Goal: Task Accomplishment & Management: Manage account settings

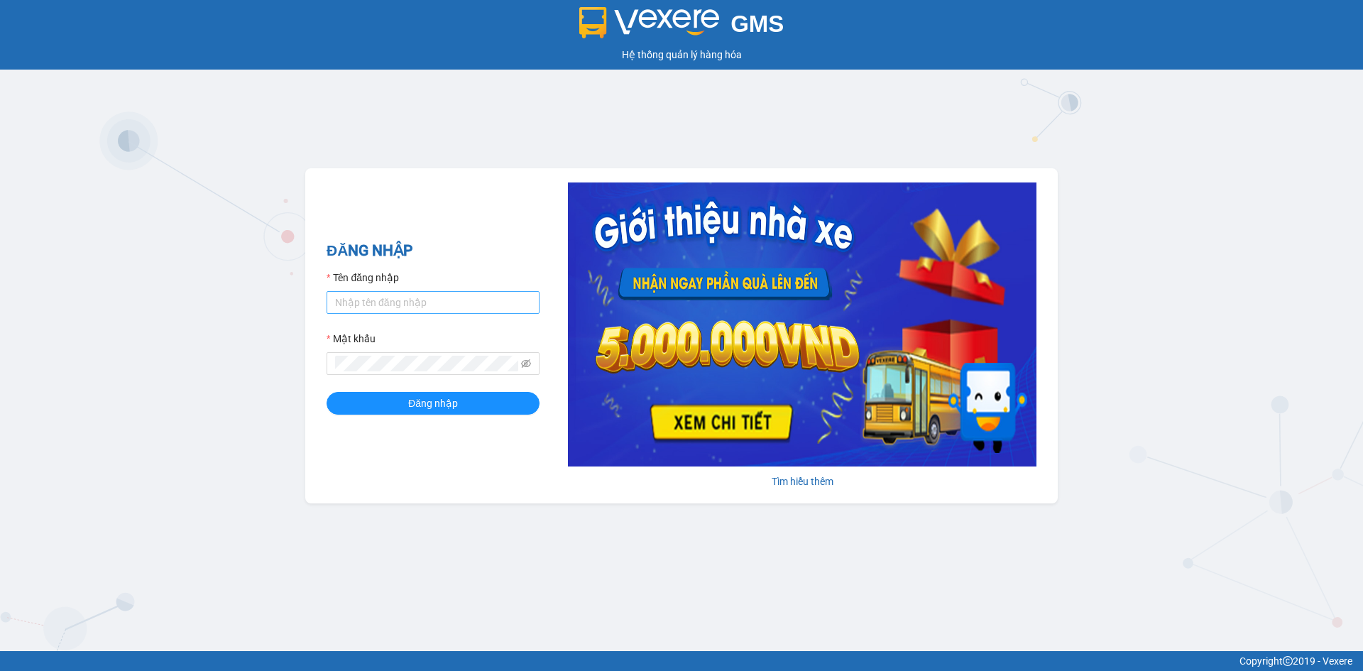
drag, startPoint x: 444, startPoint y: 283, endPoint x: 439, endPoint y: 300, distance: 17.7
click at [442, 297] on div "Tên đăng nhập" at bounding box center [433, 292] width 213 height 44
click at [439, 300] on input "Tên đăng nhập" at bounding box center [433, 302] width 213 height 23
type input "hongphuc.tienoanh"
click at [327, 392] on button "Đăng nhập" at bounding box center [433, 403] width 213 height 23
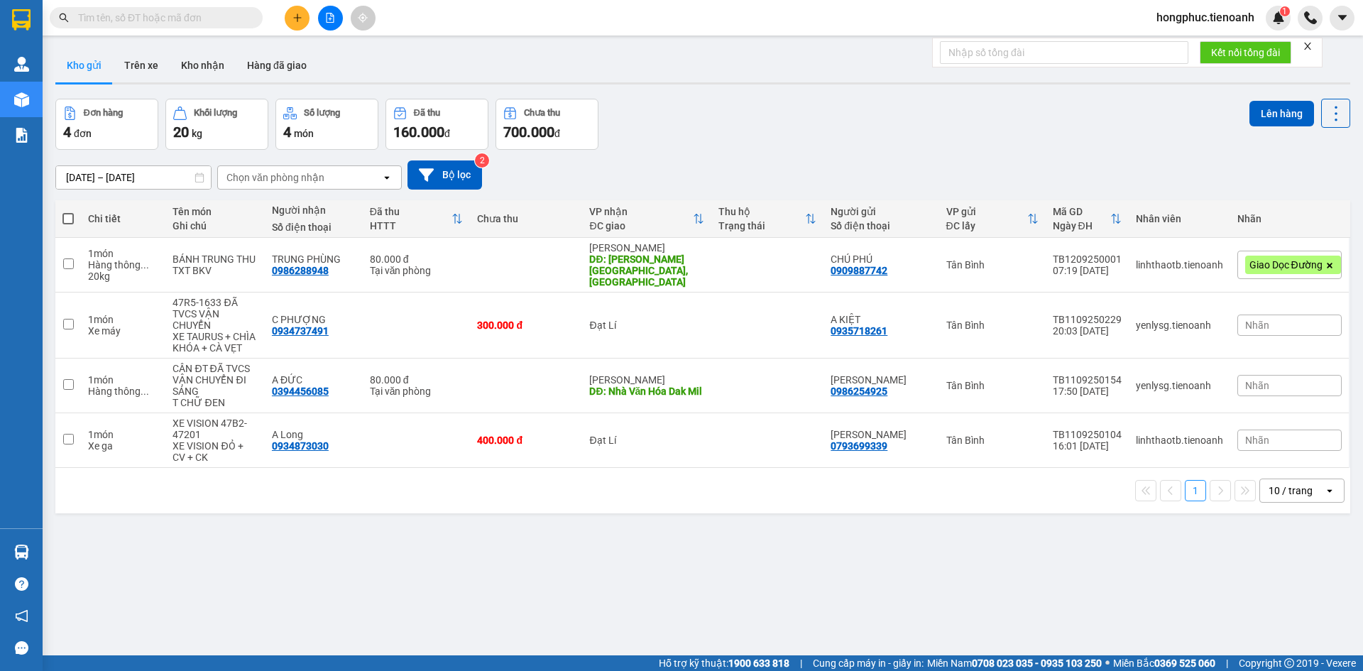
click at [176, 21] on input "text" at bounding box center [162, 18] width 168 height 16
paste input "0974906630"
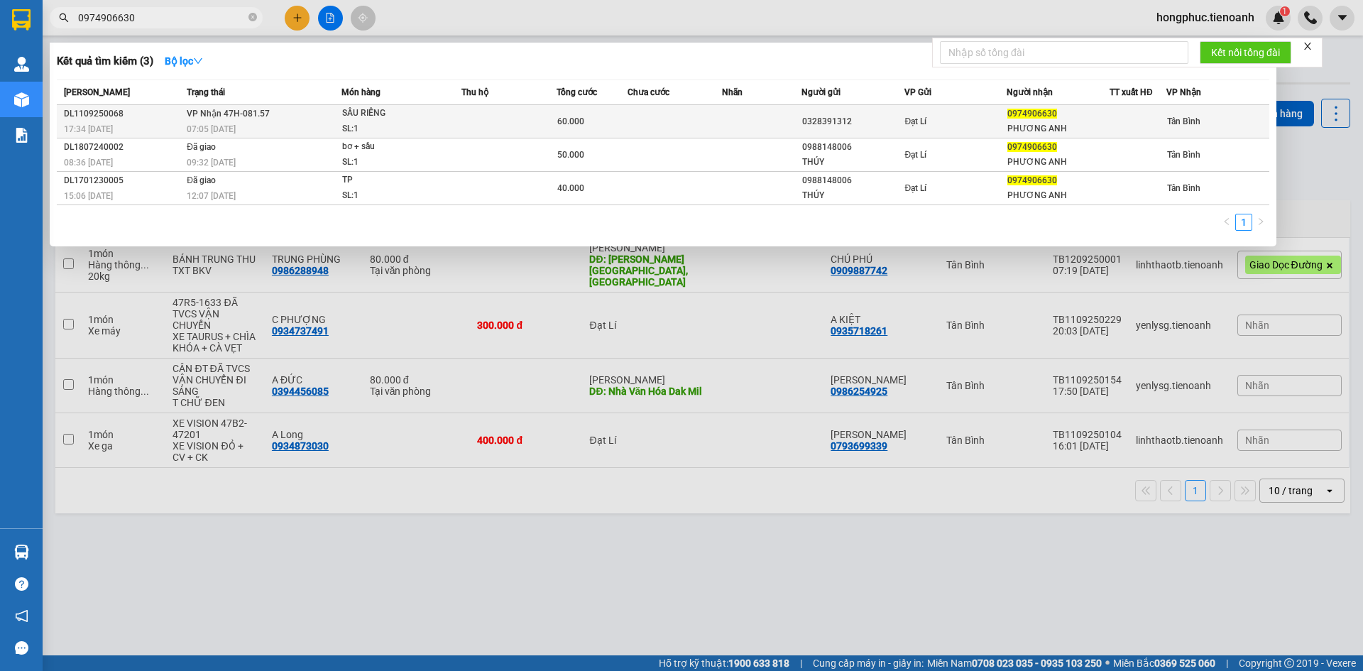
type input "0974906630"
click at [298, 125] on div "07:05 - 12/09" at bounding box center [264, 129] width 154 height 16
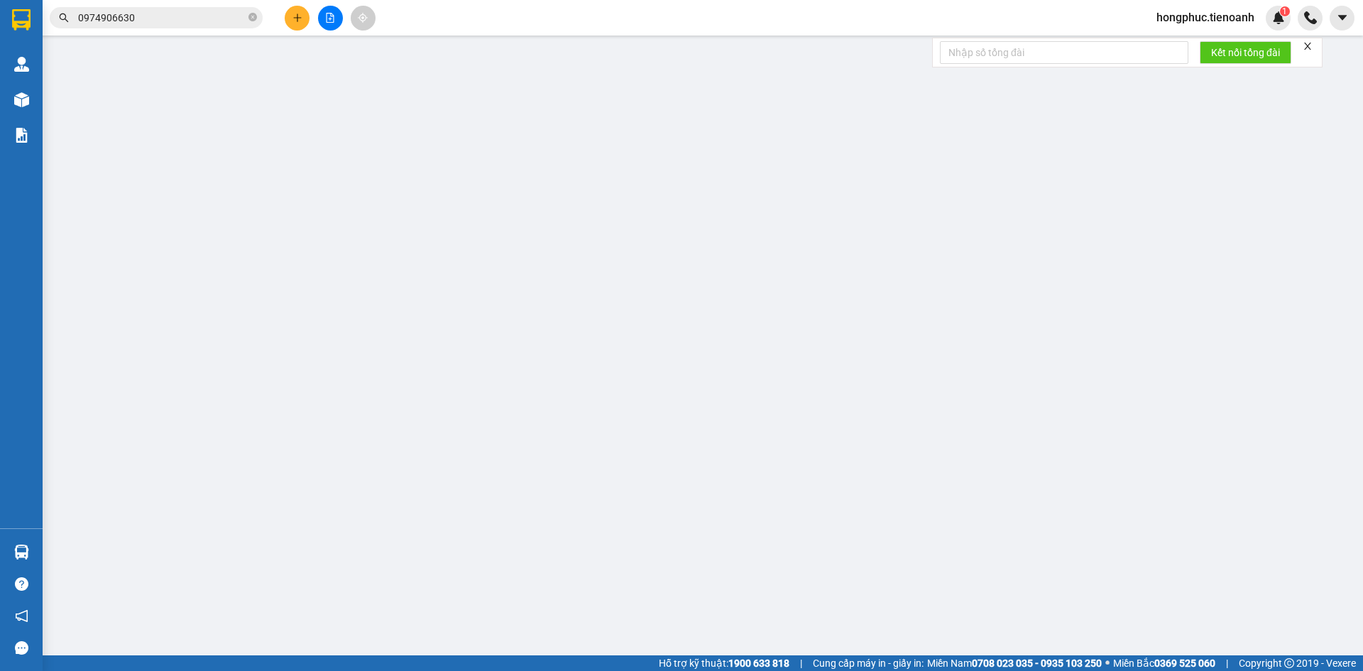
type input "0974906630"
type input "PHƯƠNG ANH"
type input "0328391312"
type input "60.000"
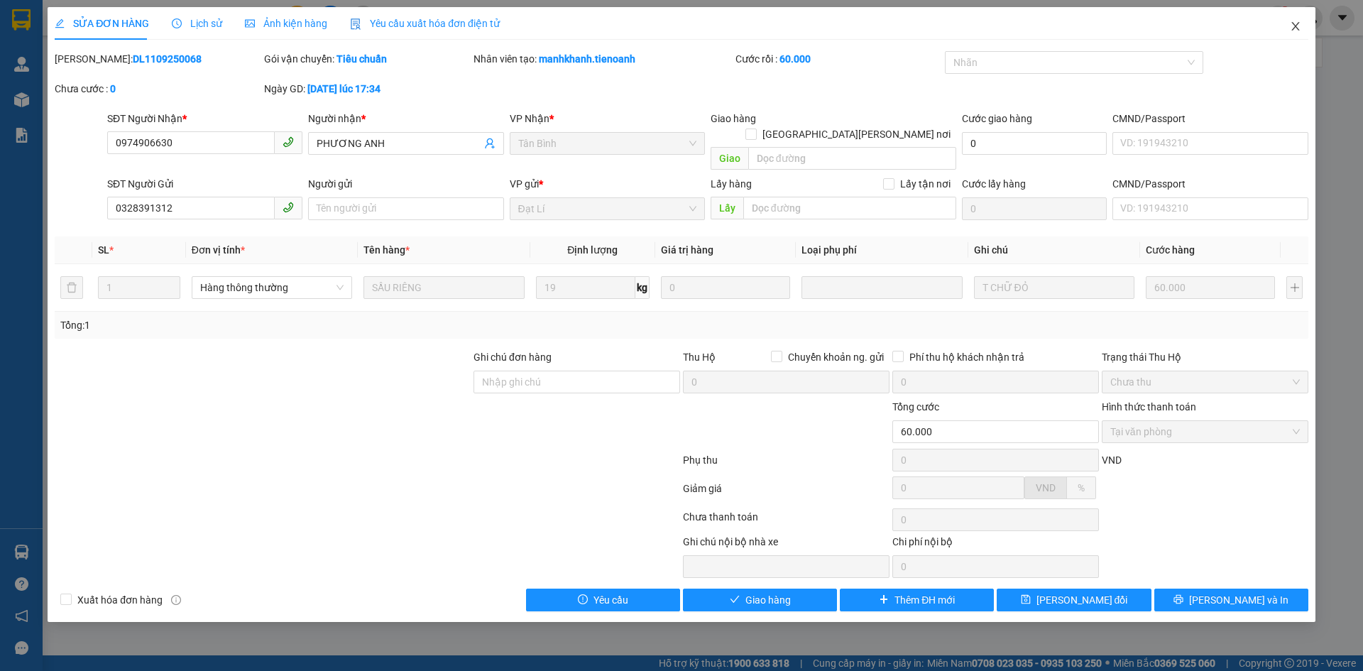
click at [1302, 21] on span "Close" at bounding box center [1296, 27] width 40 height 40
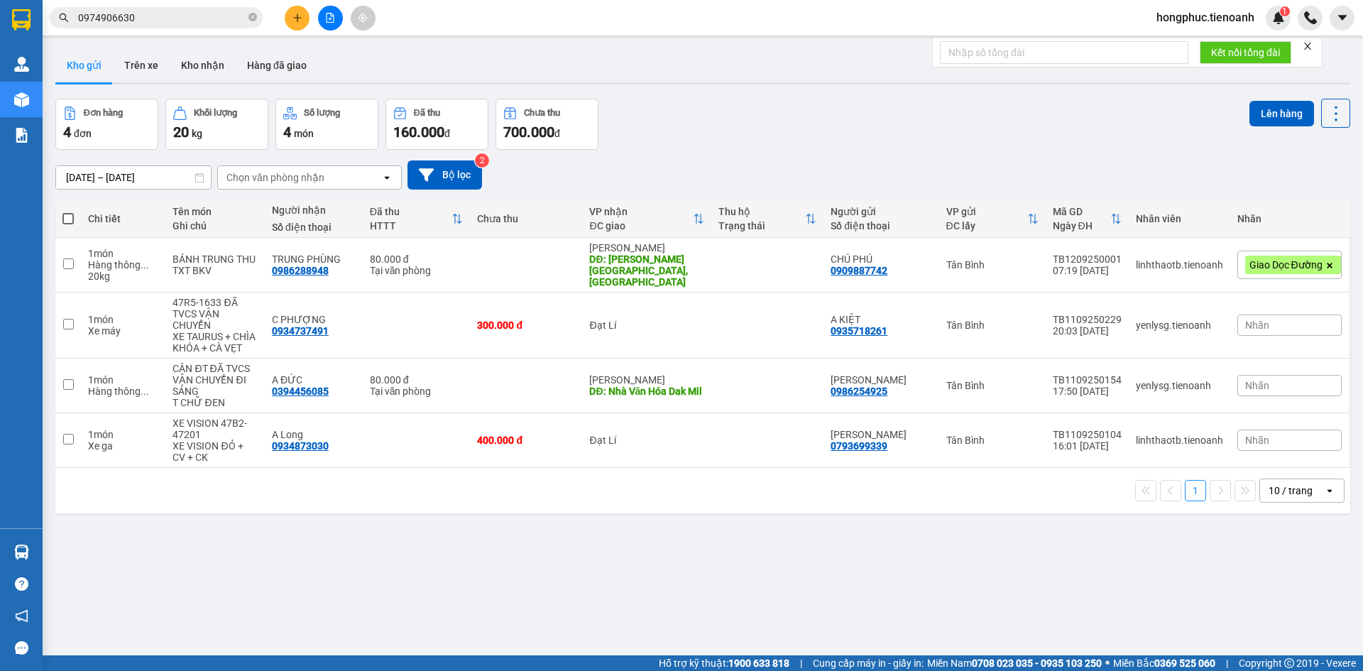
click at [204, 20] on input "0974906630" at bounding box center [162, 18] width 168 height 16
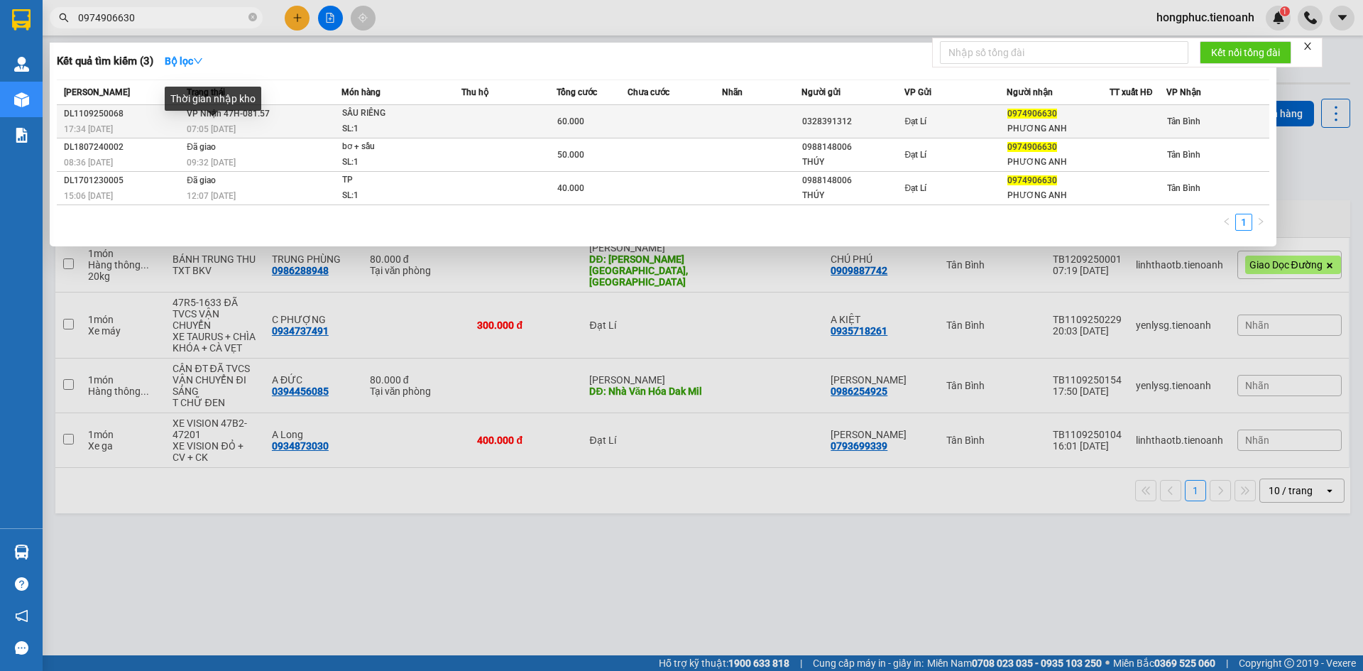
click at [229, 126] on span "07:05 - 12/09" at bounding box center [211, 129] width 49 height 10
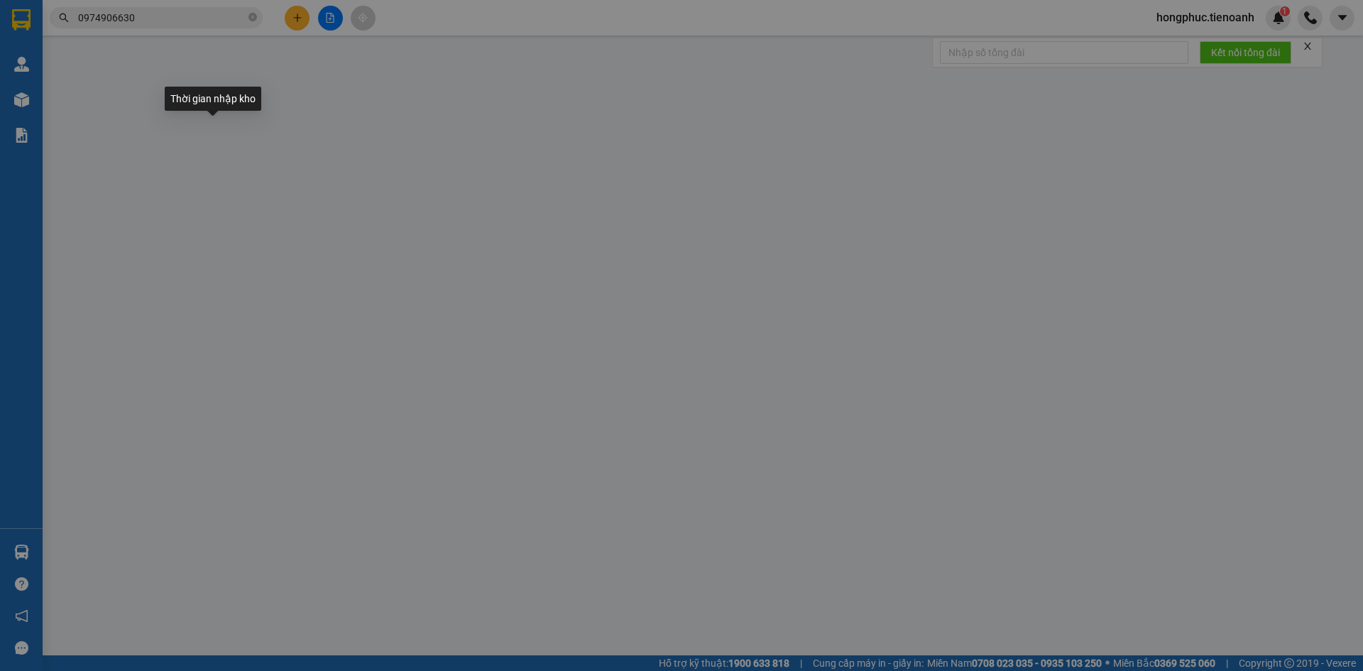
type input "0974906630"
type input "PHƯƠNG ANH"
type input "0328391312"
type input "60.000"
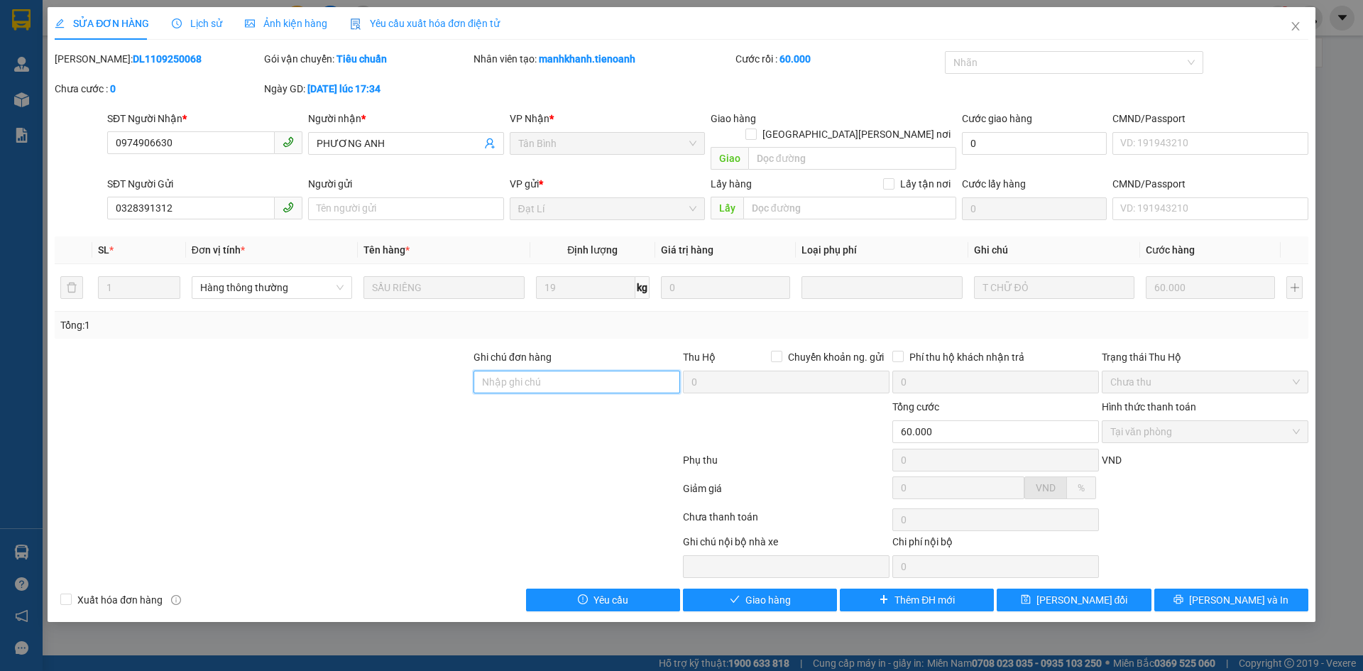
click at [535, 371] on input "Ghi chú đơn hàng" at bounding box center [577, 382] width 207 height 23
paste input "63/16 tân hoà đông, p14, quận 6"
type input "GTN : 63/16 tân hoà đông, p14, quận 6"
click at [1056, 592] on span "Lưu thay đổi" at bounding box center [1083, 600] width 92 height 16
